Goal: Check status: Check status

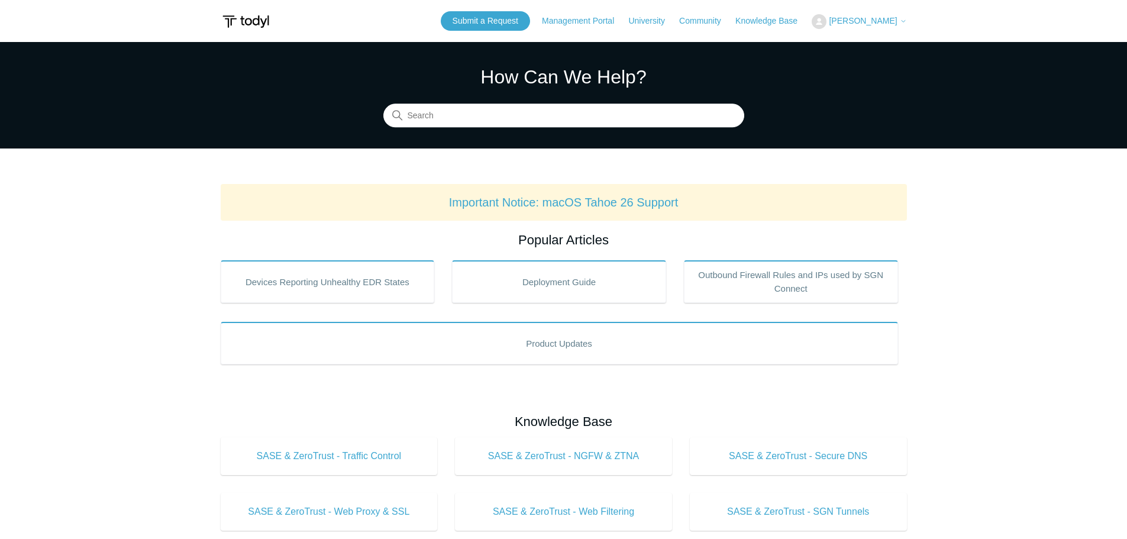
click at [898, 22] on span "[PERSON_NAME]" at bounding box center [867, 20] width 77 height 9
click at [868, 51] on link "My Support Requests" at bounding box center [869, 46] width 115 height 21
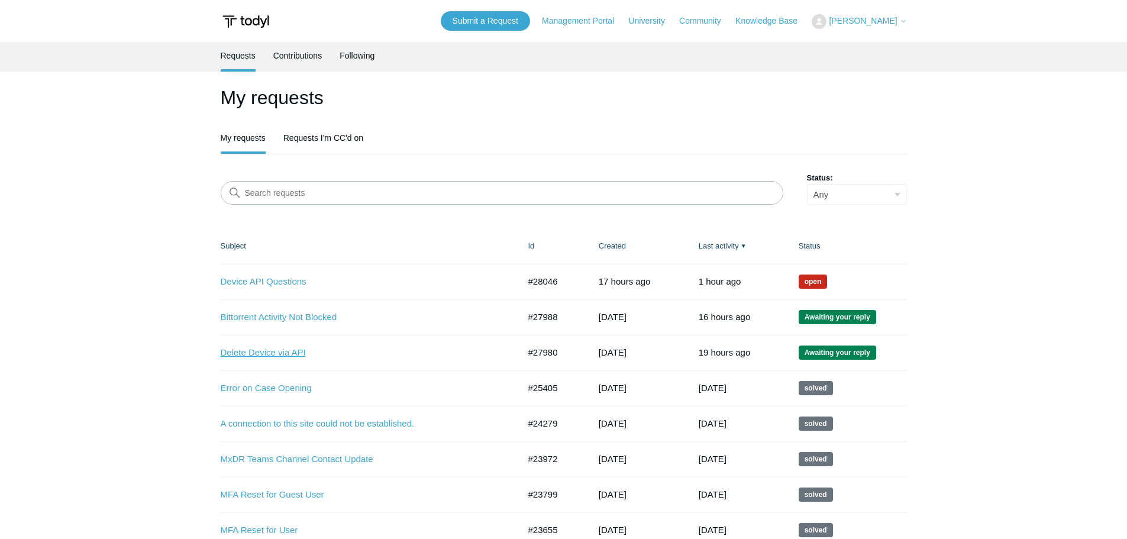
click at [287, 352] on link "Delete Device via API" at bounding box center [361, 353] width 281 height 14
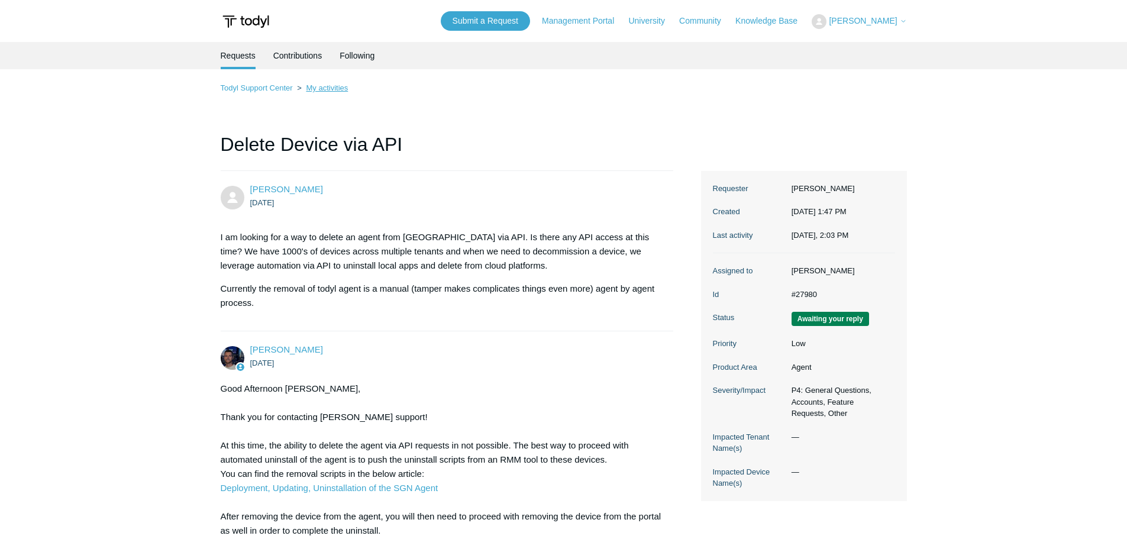
click at [325, 89] on link "My activities" at bounding box center [327, 87] width 42 height 9
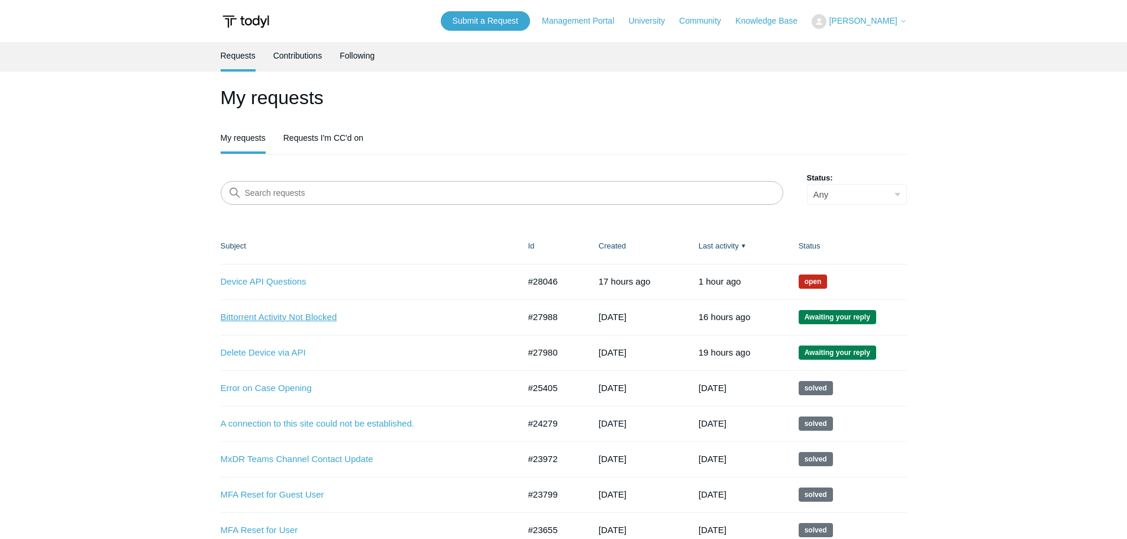
click at [275, 311] on link "Bittorrent Activity Not Blocked" at bounding box center [361, 317] width 281 height 14
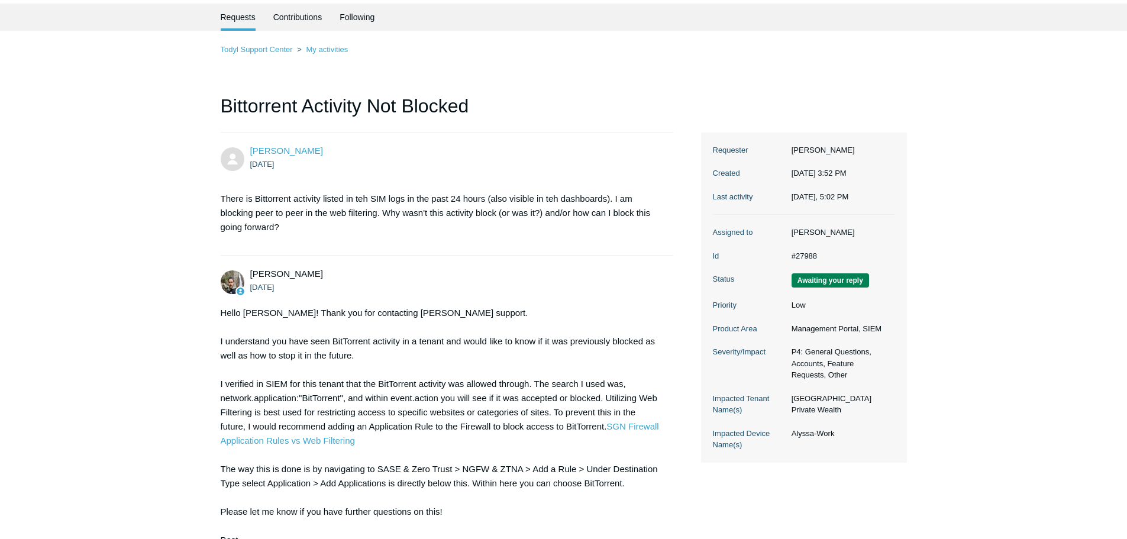
scroll to position [235, 0]
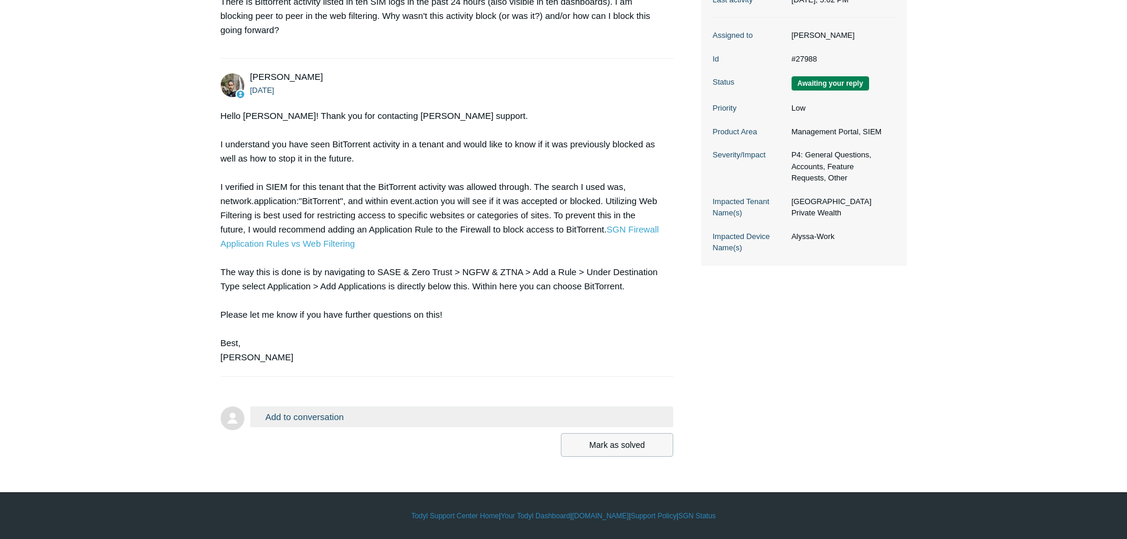
click at [635, 446] on button "Mark as solved" at bounding box center [617, 445] width 112 height 24
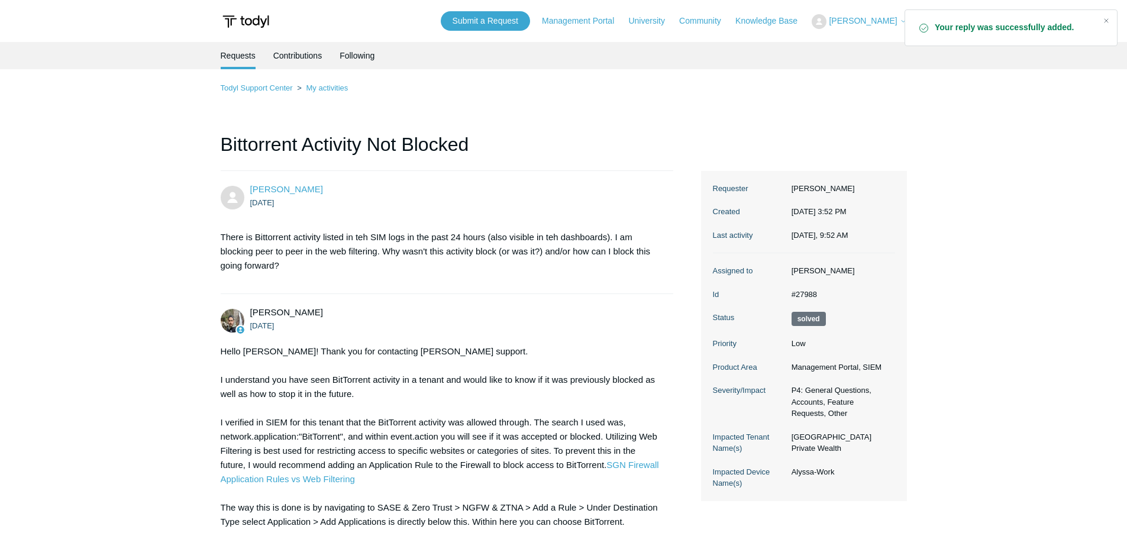
click at [335, 95] on div "Todyl Support Center My activities Bittorrent Activity Not Blocked [PERSON_NAME…" at bounding box center [564, 374] width 686 height 587
click at [334, 87] on link "My activities" at bounding box center [327, 87] width 42 height 9
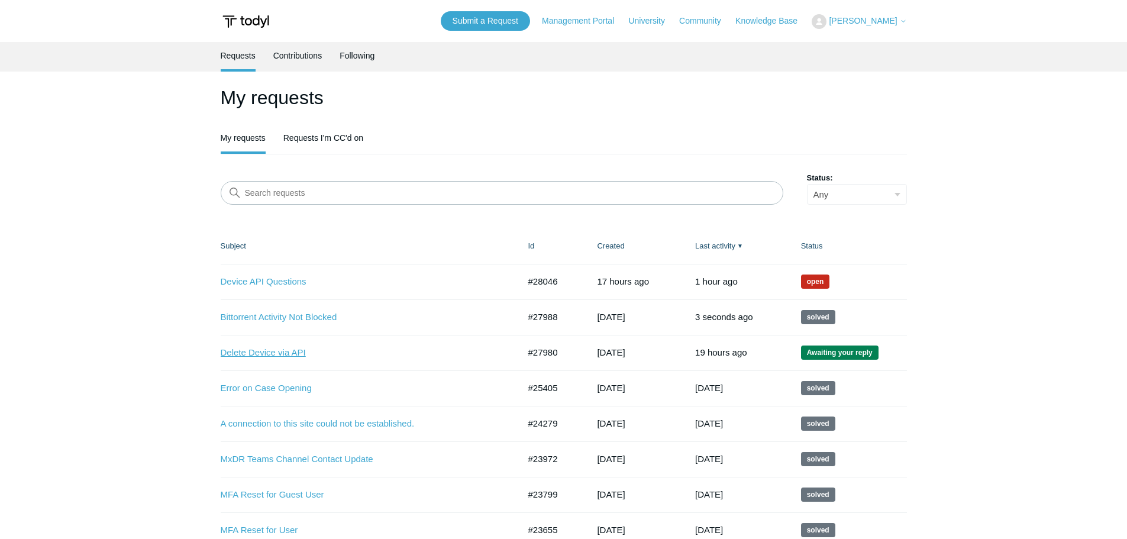
click at [280, 351] on link "Delete Device via API" at bounding box center [361, 353] width 281 height 14
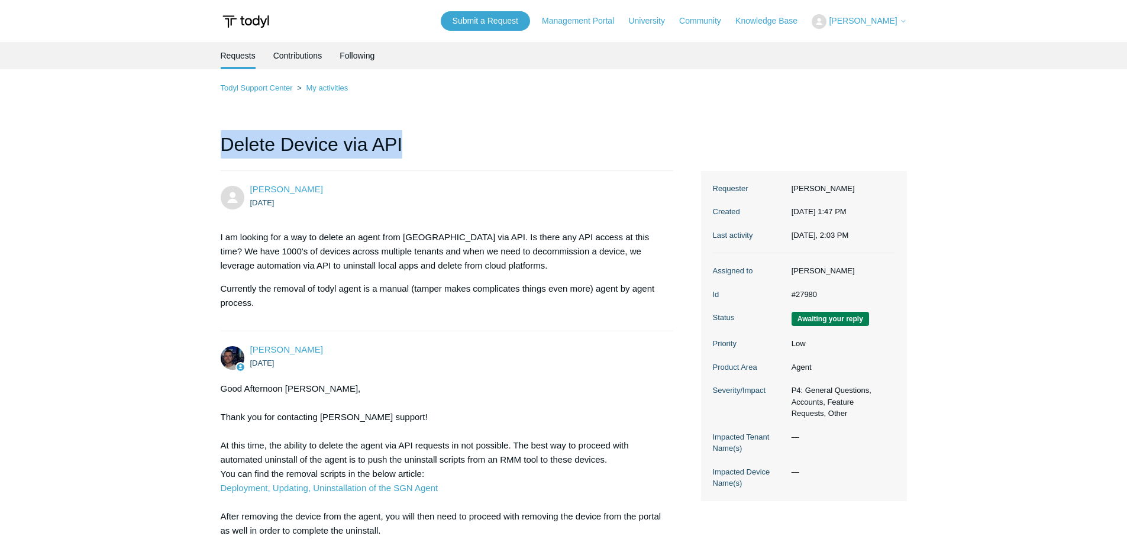
drag, startPoint x: 222, startPoint y: 141, endPoint x: 425, endPoint y: 144, distance: 203.5
click at [426, 144] on h1 "Delete Device via API" at bounding box center [447, 150] width 453 height 41
copy h1 "Delete Device via API"
click at [729, 21] on link "Community" at bounding box center [706, 21] width 54 height 12
